Goal: Navigation & Orientation: Find specific page/section

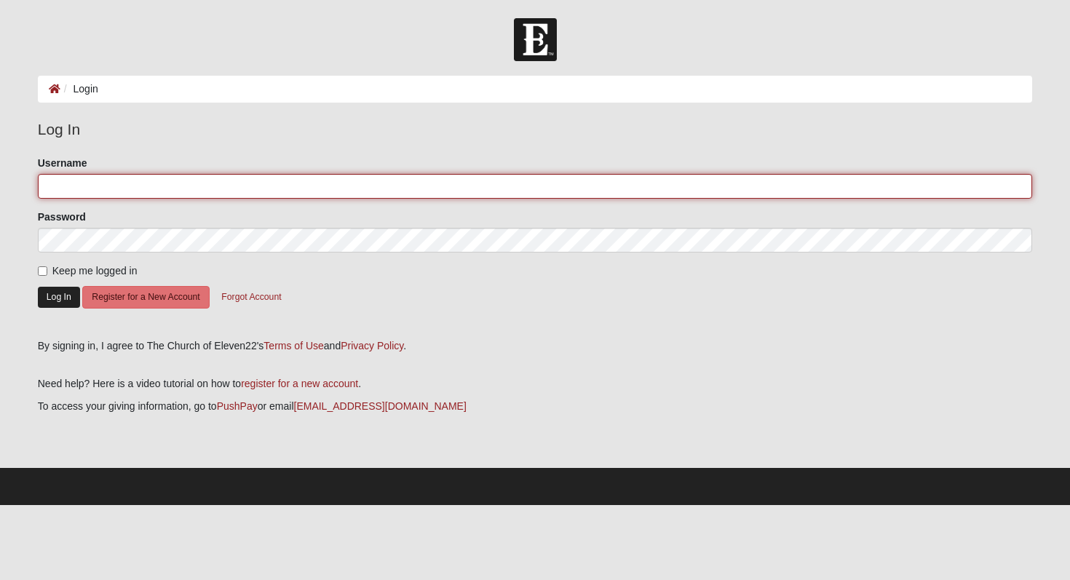
type input "ljflagrl"
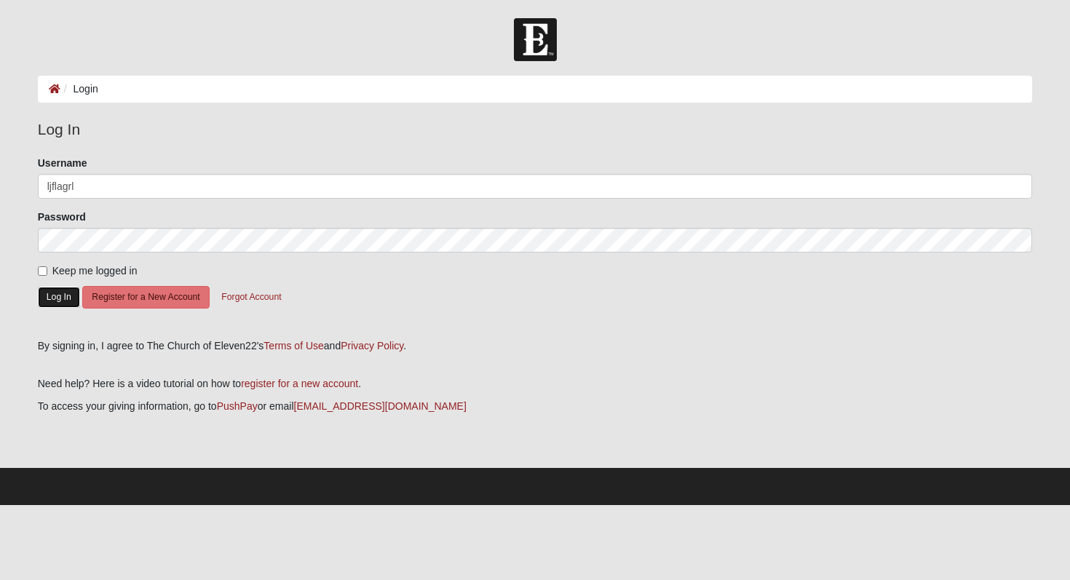
click at [62, 293] on button "Log In" at bounding box center [59, 297] width 42 height 21
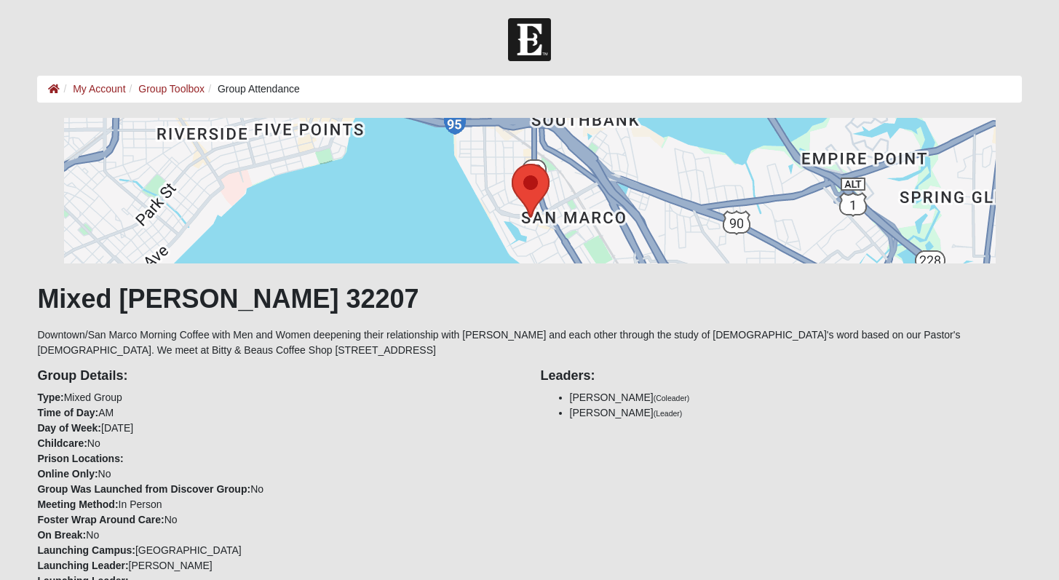
click at [158, 81] on ol "My Account Group Toolbox Group Attendance" at bounding box center [529, 89] width 984 height 27
click at [157, 87] on link "Group Toolbox" at bounding box center [171, 89] width 66 height 12
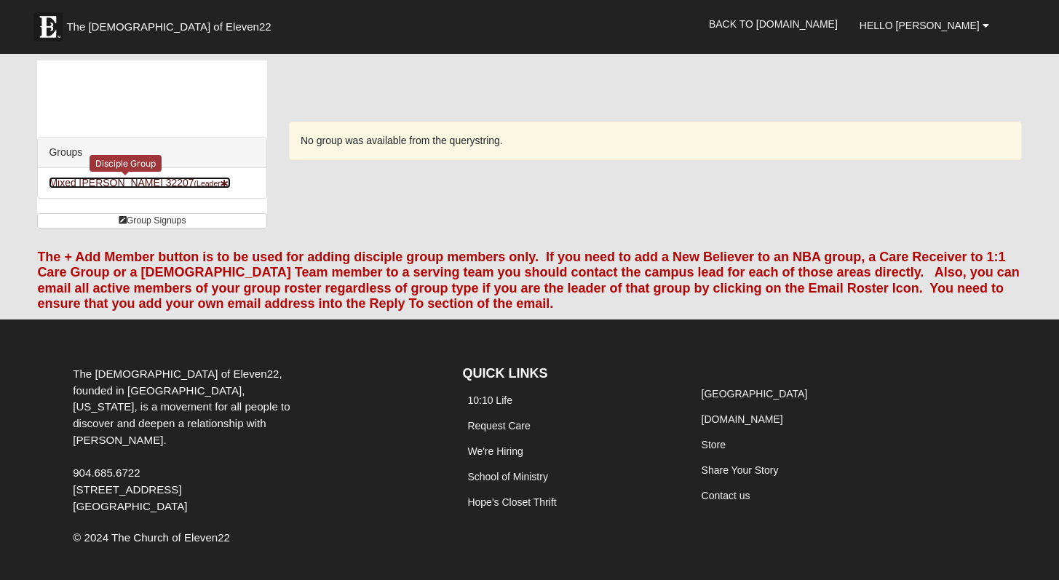
click at [135, 185] on link "Mixed Thompson 32207 (Leader )" at bounding box center [140, 183] width 182 height 12
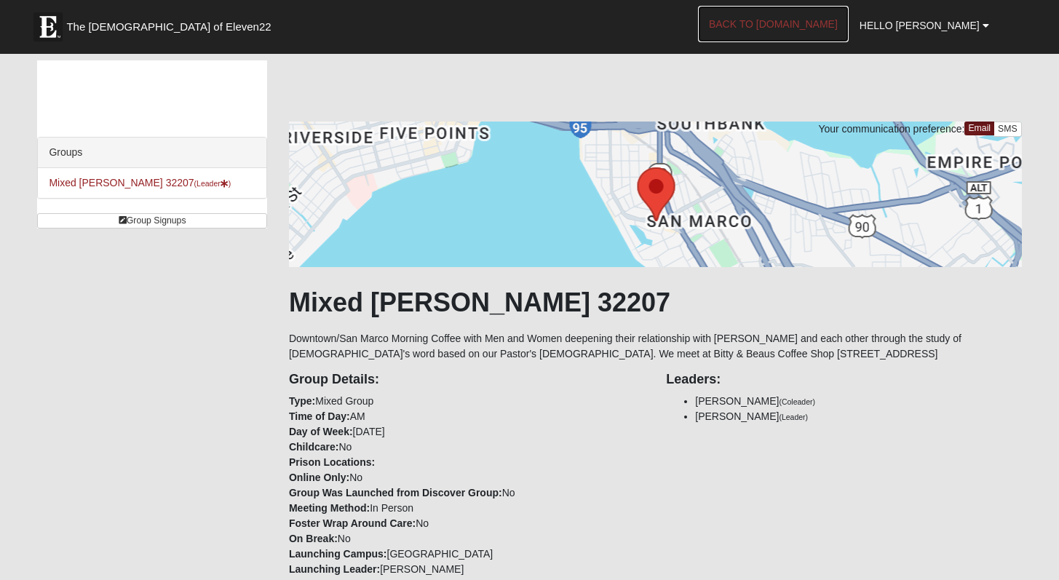
click at [816, 24] on link "Back to [DOMAIN_NAME]" at bounding box center [773, 24] width 151 height 36
